Goal: Find specific page/section: Find specific page/section

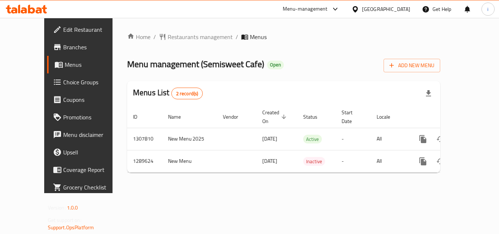
click at [300, 10] on div "Menu-management" at bounding box center [305, 9] width 45 height 9
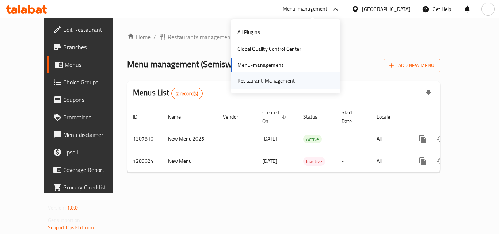
click at [257, 79] on div "Restaurant-Management" at bounding box center [265, 81] width 57 height 8
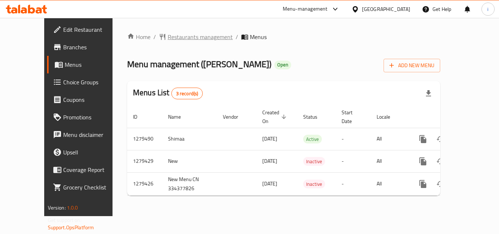
click at [172, 39] on span "Restaurants management" at bounding box center [200, 37] width 65 height 9
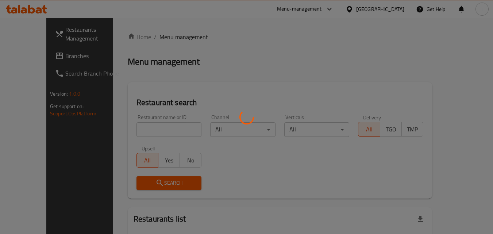
click at [160, 127] on div at bounding box center [246, 117] width 493 height 234
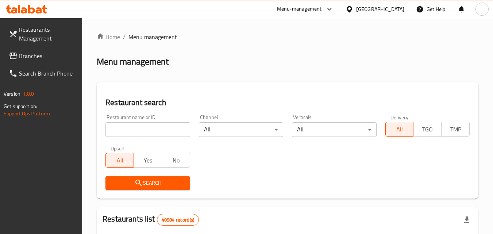
click at [154, 127] on input "search" at bounding box center [148, 129] width 84 height 15
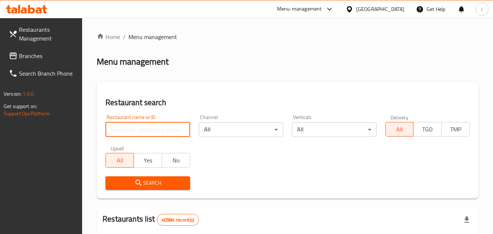
paste input "693292"
type input "693292"
click button "Search" at bounding box center [148, 183] width 84 height 14
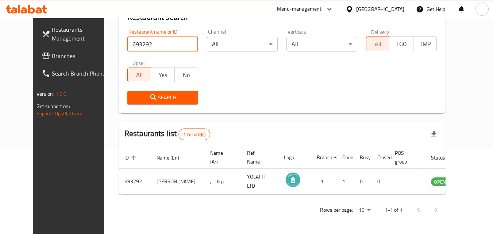
scroll to position [85, 0]
